Goal: Information Seeking & Learning: Check status

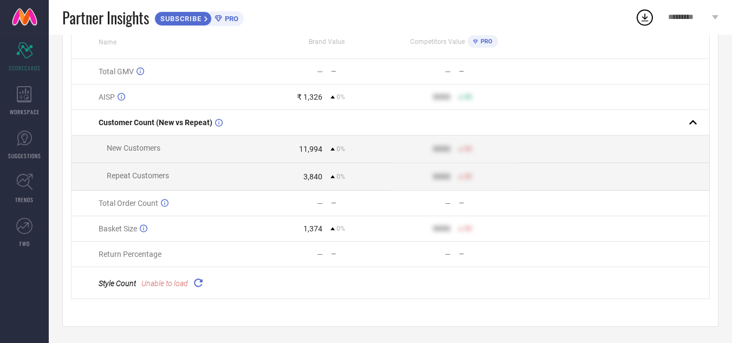
scroll to position [119, 0]
click at [695, 118] on rect at bounding box center [692, 122] width 15 height 15
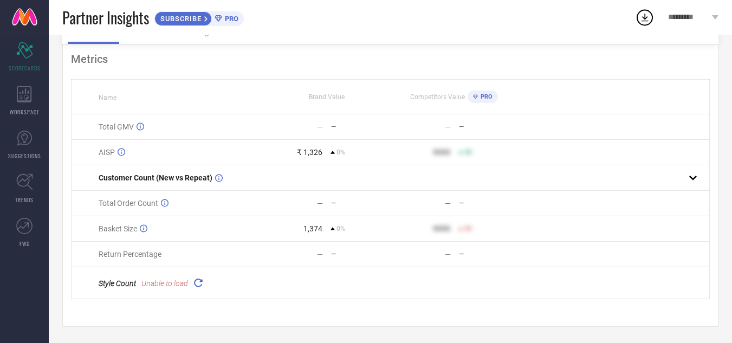
scroll to position [63, 0]
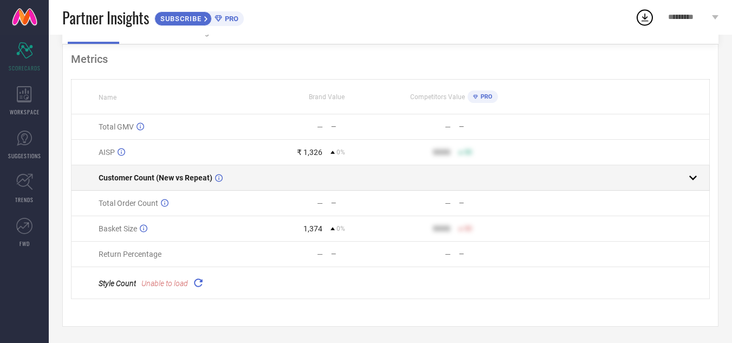
click at [698, 174] on rect at bounding box center [692, 177] width 15 height 15
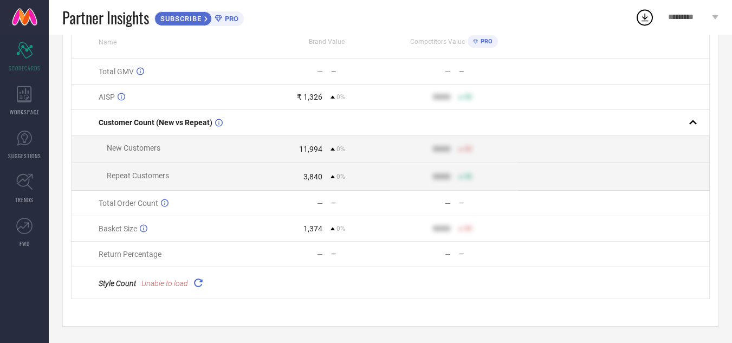
click at [300, 148] on div "11,994" at bounding box center [310, 149] width 23 height 9
click at [333, 149] on div "0%" at bounding box center [338, 149] width 15 height 8
click at [333, 147] on icon at bounding box center [333, 148] width 4 height 3
click at [317, 146] on div "11,994" at bounding box center [310, 149] width 23 height 9
click at [329, 147] on div "11,994 0%" at bounding box center [326, 149] width 127 height 9
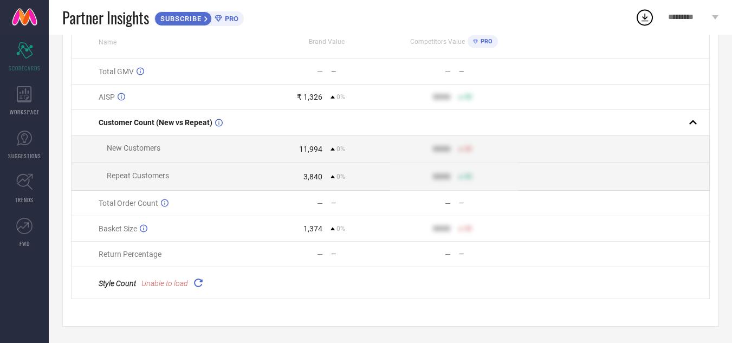
click at [198, 287] on icon at bounding box center [198, 282] width 12 height 12
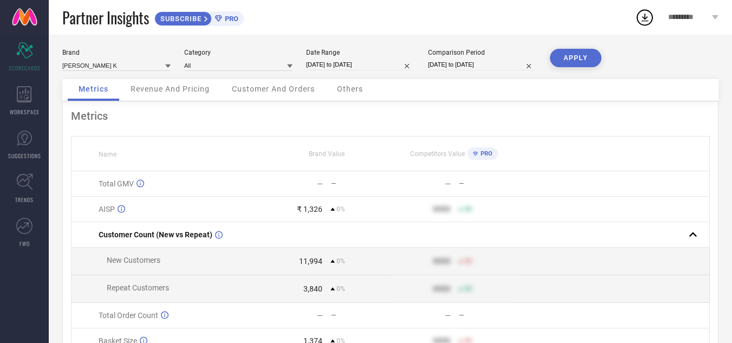
scroll to position [0, 0]
